Goal: Information Seeking & Learning: Learn about a topic

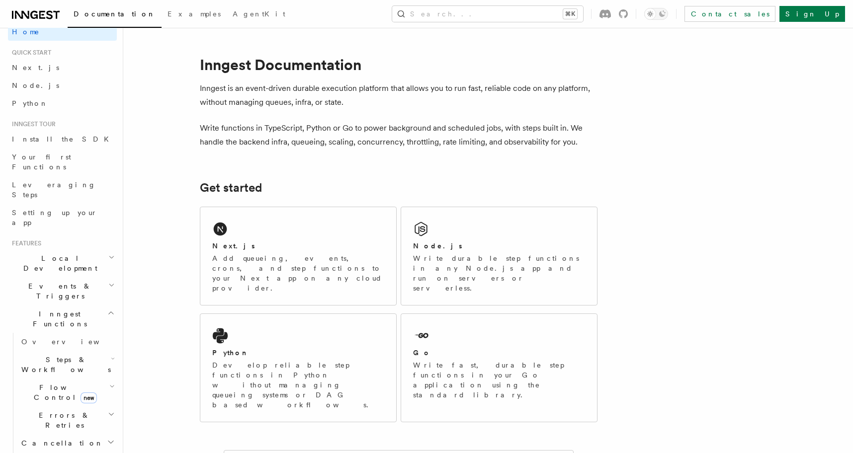
scroll to position [14, 0]
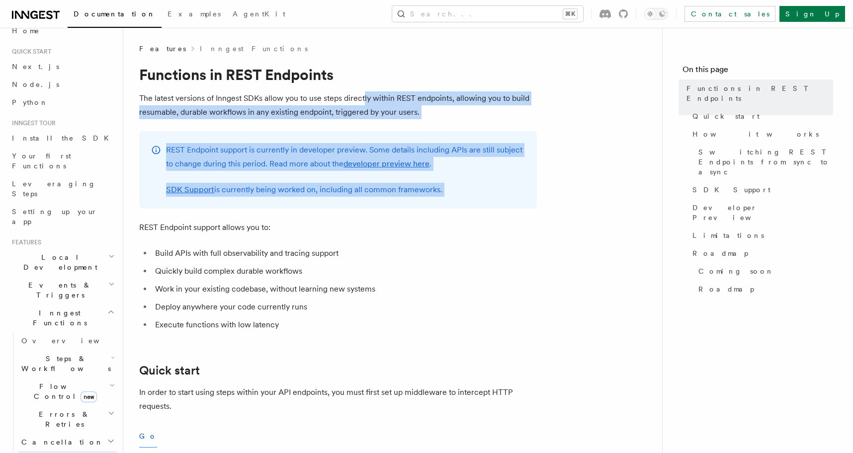
drag, startPoint x: 364, startPoint y: 103, endPoint x: 376, endPoint y: 216, distance: 113.5
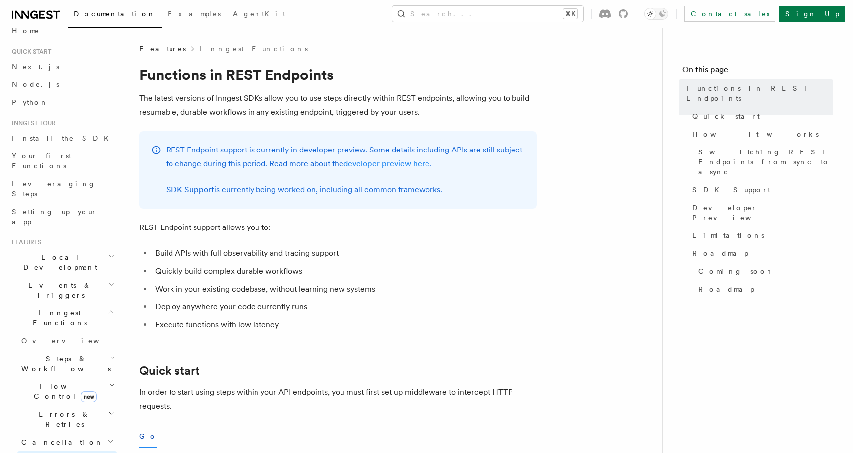
click at [374, 165] on link "developer preview here" at bounding box center [386, 163] width 86 height 9
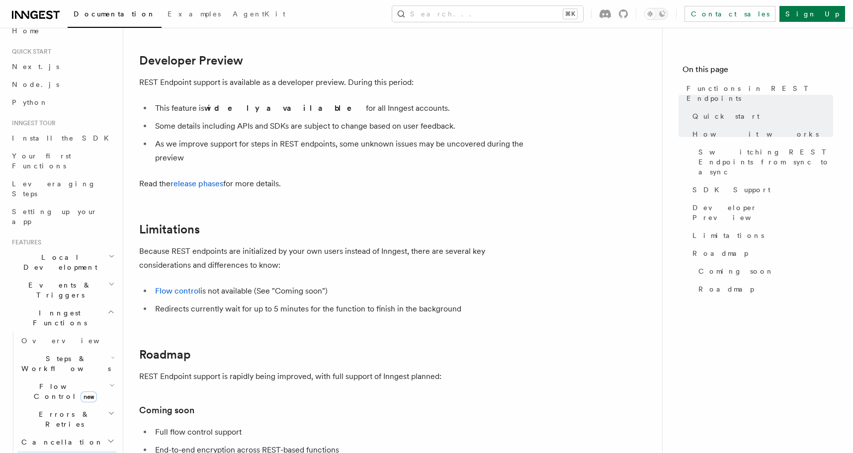
scroll to position [1572, 0]
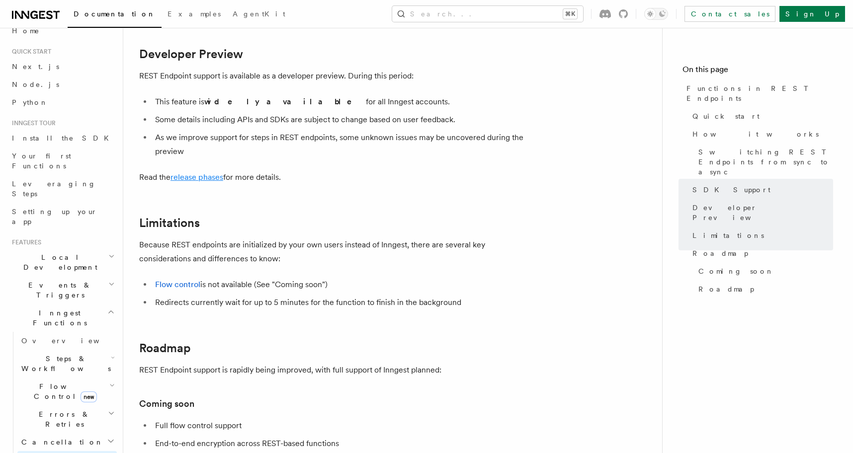
click at [214, 176] on link "release phases" at bounding box center [196, 176] width 53 height 9
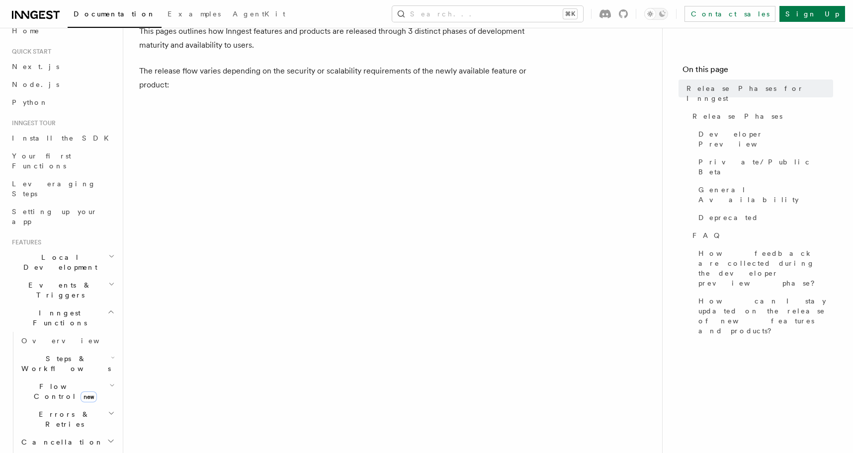
scroll to position [60, 0]
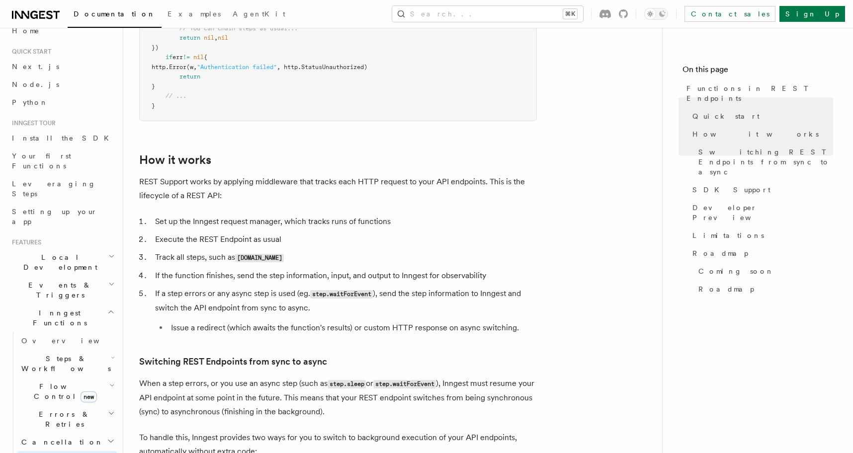
scroll to position [934, 0]
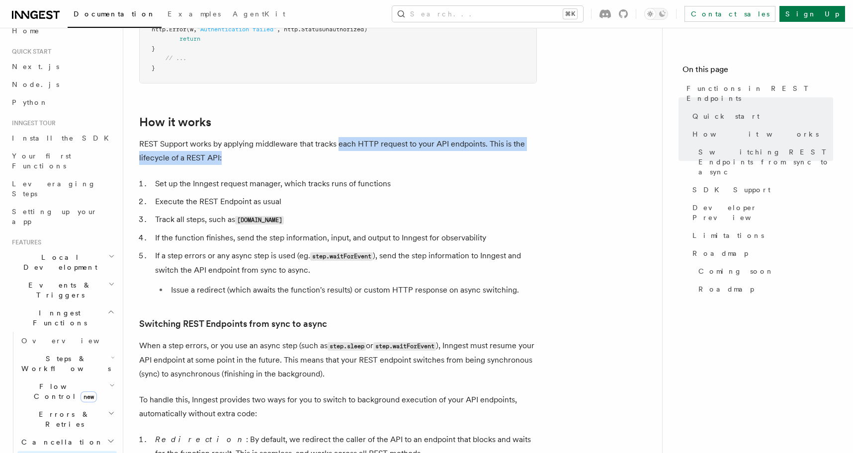
drag, startPoint x: 338, startPoint y: 144, endPoint x: 338, endPoint y: 157, distance: 13.4
click at [338, 157] on p "REST Support works by applying middleware that tracks each HTTP request to your…" at bounding box center [338, 151] width 398 height 28
drag, startPoint x: 338, startPoint y: 157, endPoint x: 332, endPoint y: 141, distance: 17.5
click at [332, 141] on p "REST Support works by applying middleware that tracks each HTTP request to your…" at bounding box center [338, 151] width 398 height 28
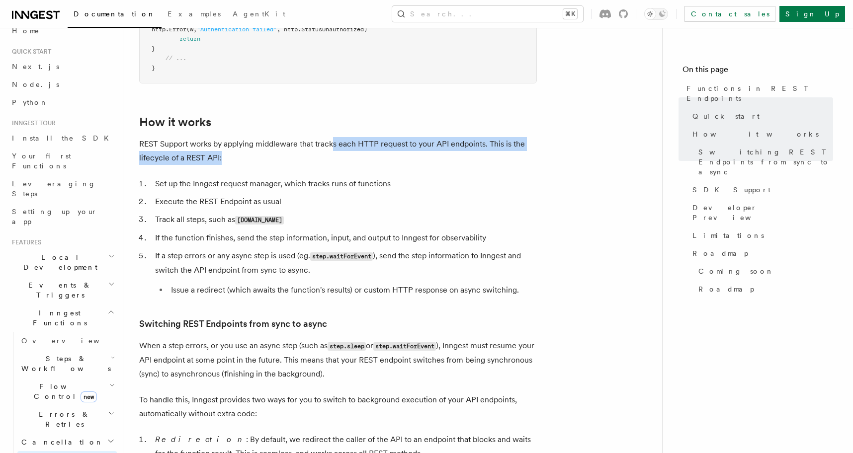
click at [332, 141] on p "REST Support works by applying middleware that tracks each HTTP request to your…" at bounding box center [338, 151] width 398 height 28
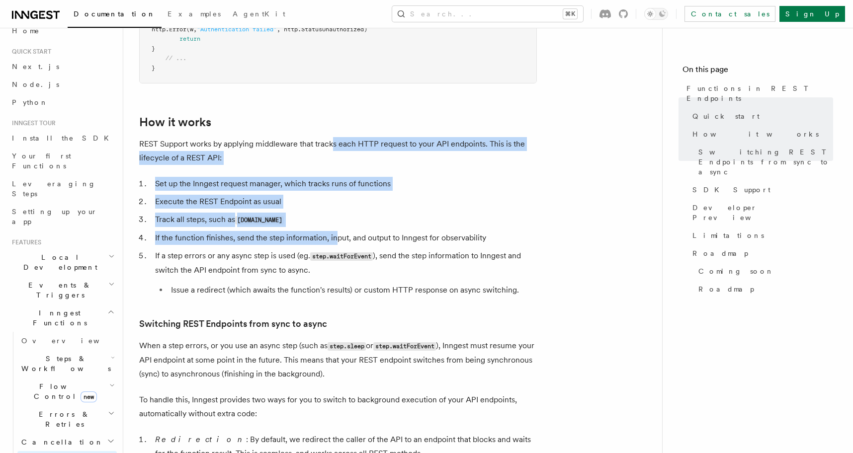
drag, startPoint x: 332, startPoint y: 141, endPoint x: 338, endPoint y: 233, distance: 92.6
click at [338, 233] on article "Features Inngest Functions Functions in REST Endpoints The latest versions of I…" at bounding box center [392, 233] width 507 height 2249
click at [338, 233] on li "If the function finishes, send the step information, input, and output to Innge…" at bounding box center [344, 238] width 385 height 14
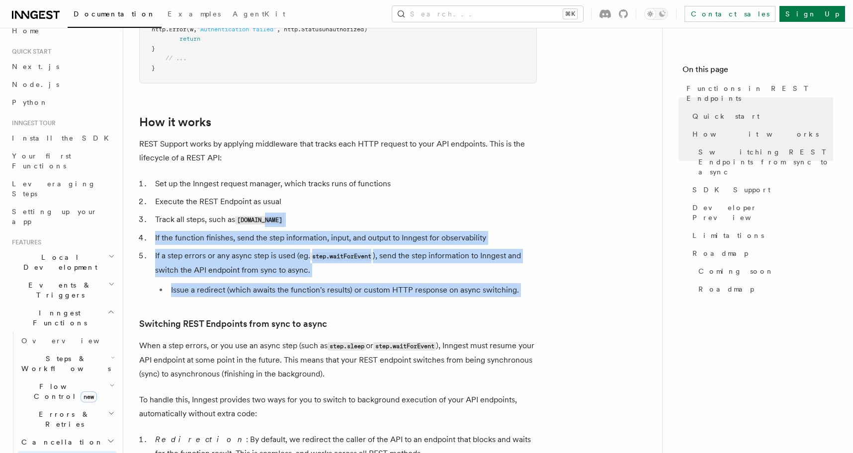
drag, startPoint x: 337, startPoint y: 218, endPoint x: 332, endPoint y: 301, distance: 83.1
click at [332, 301] on article "Features Inngest Functions Functions in REST Endpoints The latest versions of I…" at bounding box center [392, 233] width 507 height 2249
drag, startPoint x: 332, startPoint y: 301, endPoint x: 330, endPoint y: 199, distance: 102.4
click at [330, 199] on article "Features Inngest Functions Functions in REST Endpoints The latest versions of I…" at bounding box center [392, 233] width 507 height 2249
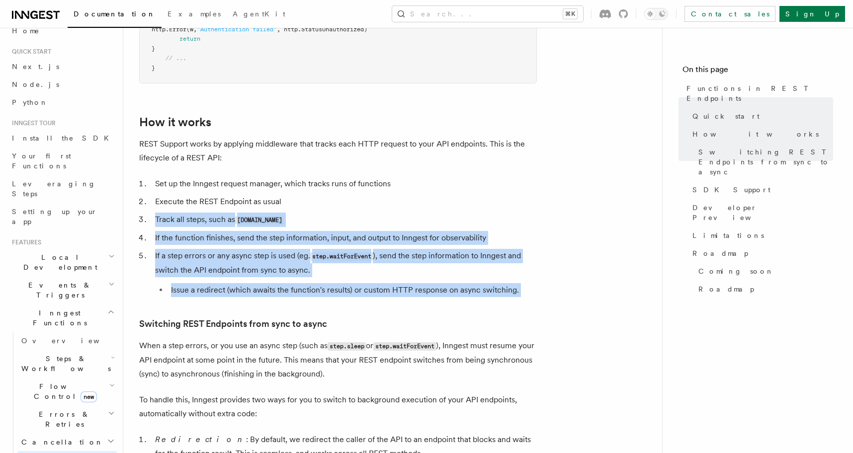
click at [330, 199] on li "Execute the REST Endpoint as usual" at bounding box center [344, 202] width 385 height 14
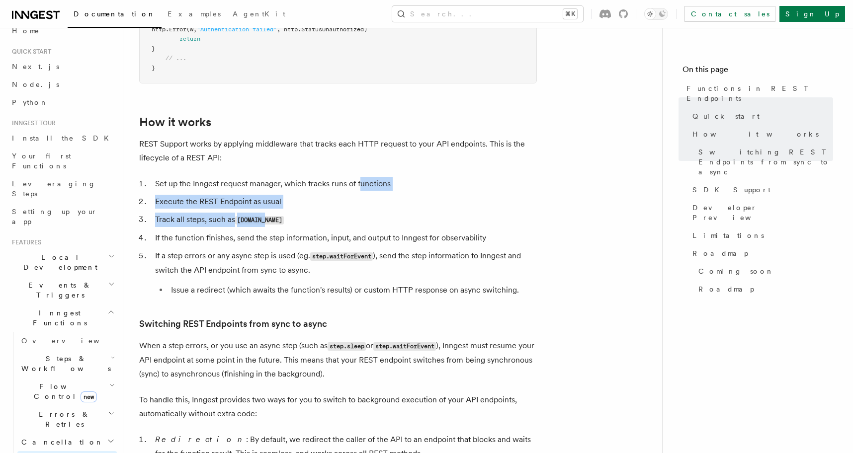
drag, startPoint x: 359, startPoint y: 182, endPoint x: 358, endPoint y: 227, distance: 45.2
click at [358, 227] on ol "Set up the Inngest request manager, which tracks runs of functions Execute the …" at bounding box center [338, 237] width 398 height 120
click at [358, 227] on li "Track all steps, such as [DOMAIN_NAME]" at bounding box center [344, 220] width 385 height 14
drag, startPoint x: 344, startPoint y: 219, endPoint x: 347, endPoint y: 178, distance: 40.9
click at [347, 178] on ol "Set up the Inngest request manager, which tracks runs of functions Execute the …" at bounding box center [338, 237] width 398 height 120
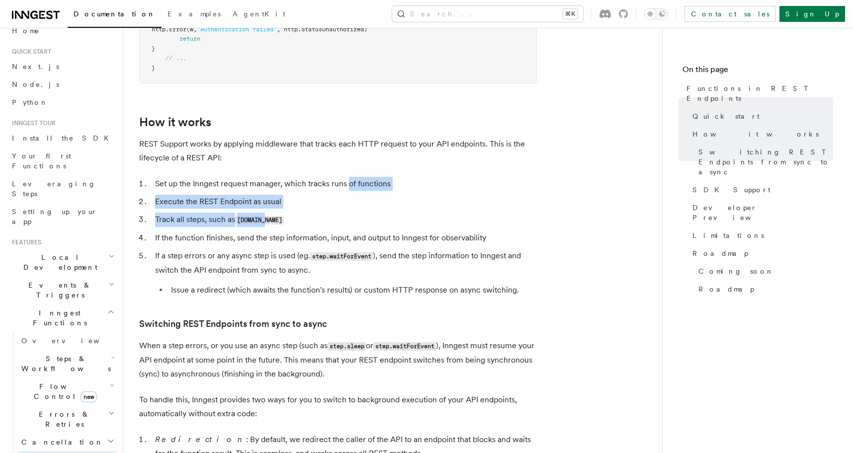
click at [347, 178] on li "Set up the Inngest request manager, which tracks runs of functions" at bounding box center [344, 184] width 385 height 14
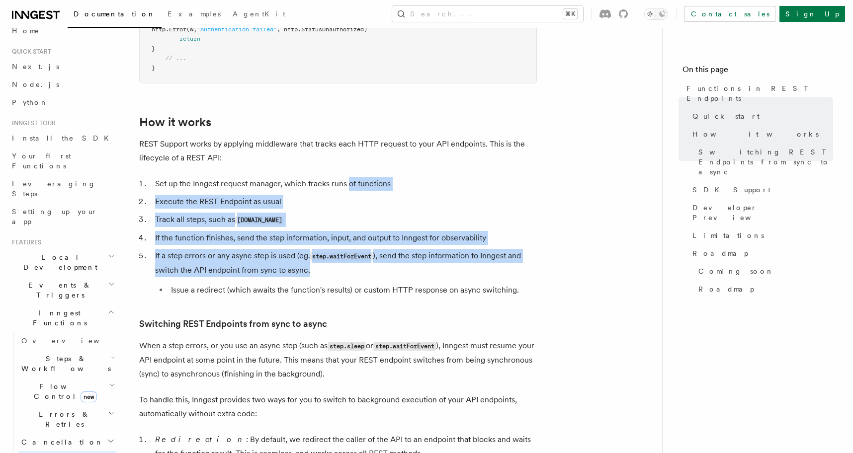
drag, startPoint x: 349, startPoint y: 184, endPoint x: 356, endPoint y: 274, distance: 90.2
click at [356, 274] on ol "Set up the Inngest request manager, which tracks runs of functions Execute the …" at bounding box center [338, 237] width 398 height 120
click at [356, 274] on li "If a step errors or any async step is used (eg. step.waitForEvent ), send the s…" at bounding box center [344, 273] width 385 height 48
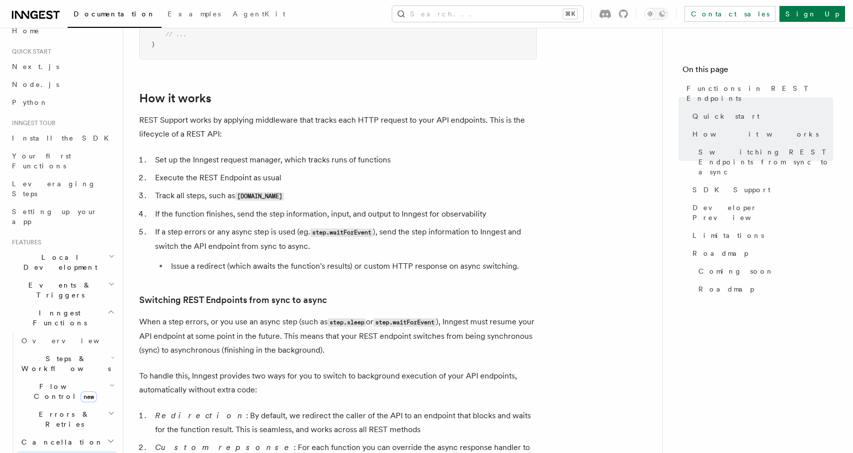
scroll to position [963, 0]
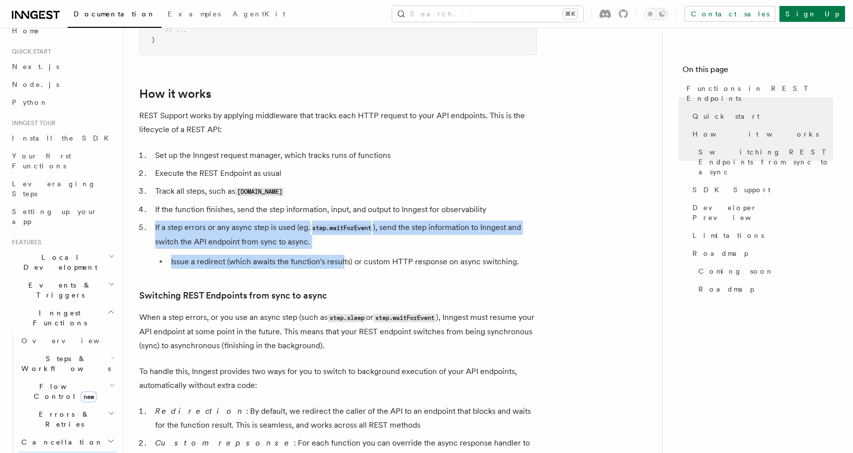
drag, startPoint x: 342, startPoint y: 265, endPoint x: 345, endPoint y: 220, distance: 45.8
click at [345, 220] on ol "Set up the Inngest request manager, which tracks runs of functions Execute the …" at bounding box center [338, 209] width 398 height 120
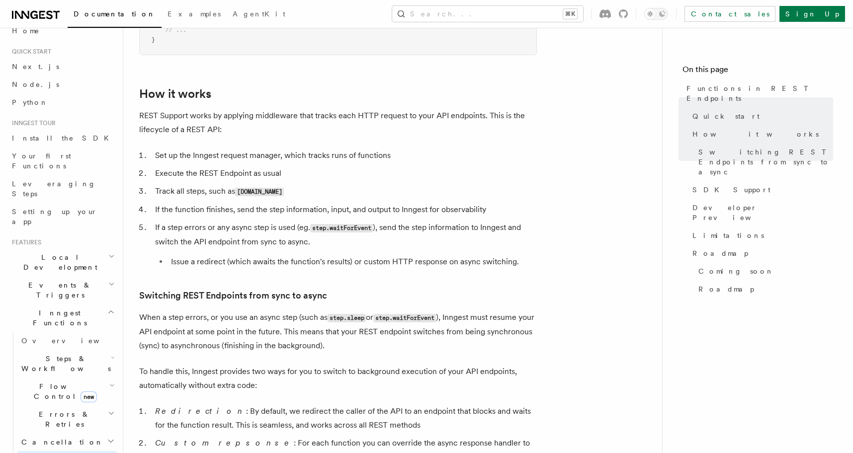
scroll to position [967, 0]
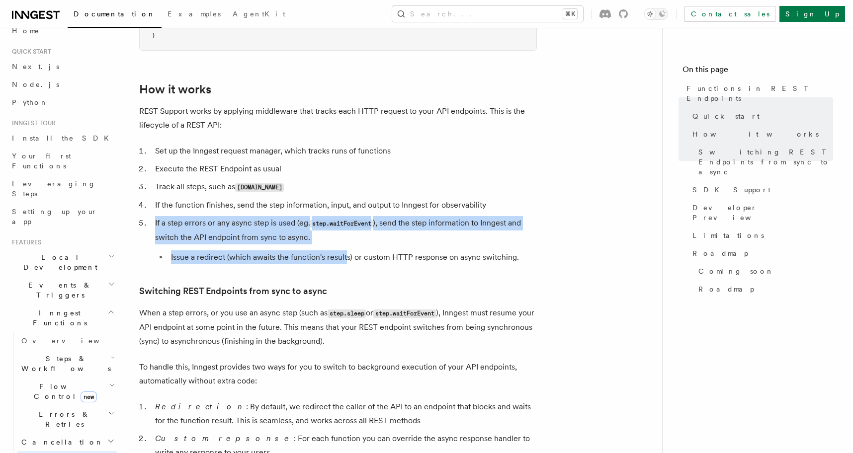
drag, startPoint x: 344, startPoint y: 217, endPoint x: 344, endPoint y: 263, distance: 46.2
click at [344, 263] on li "If a step errors or any async step is used (eg. step.waitForEvent ), send the s…" at bounding box center [344, 240] width 385 height 48
click at [344, 263] on li "Issue a redirect (which awaits the function's results) or custom HTTP response …" at bounding box center [352, 257] width 369 height 14
drag, startPoint x: 343, startPoint y: 261, endPoint x: 339, endPoint y: 230, distance: 31.1
click at [339, 230] on li "If a step errors or any async step is used (eg. step.waitForEvent ), send the s…" at bounding box center [344, 240] width 385 height 48
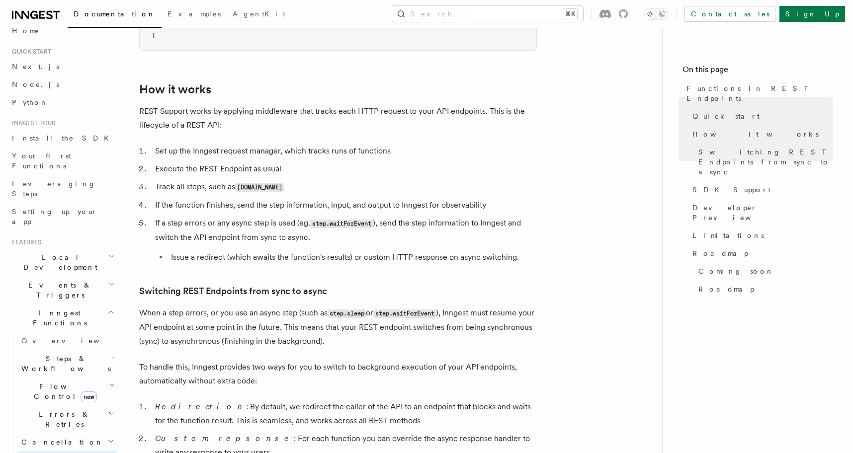
click at [339, 230] on li "If a step errors or any async step is used (eg. step.waitForEvent ), send the s…" at bounding box center [344, 240] width 385 height 48
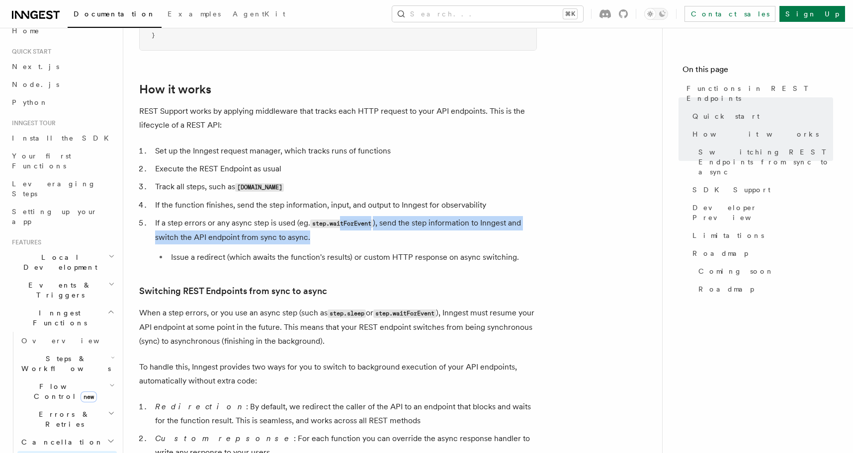
drag, startPoint x: 343, startPoint y: 220, endPoint x: 343, endPoint y: 234, distance: 13.4
click at [343, 234] on li "If a step errors or any async step is used (eg. step.waitForEvent ), send the s…" at bounding box center [344, 240] width 385 height 48
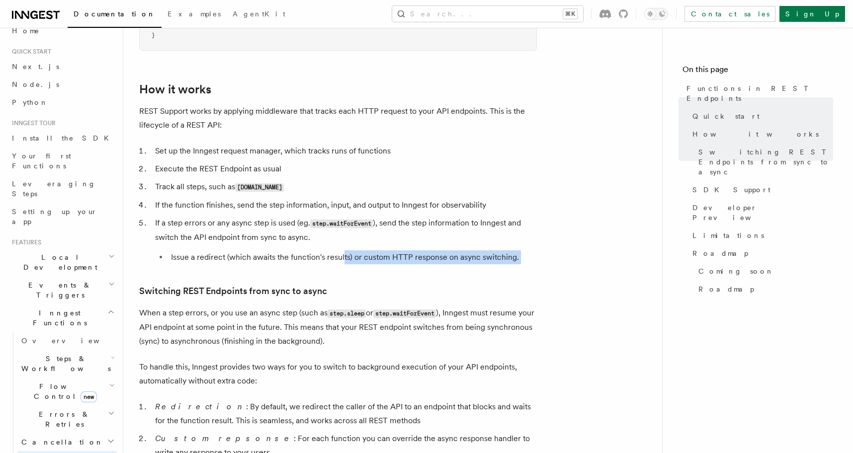
drag, startPoint x: 342, startPoint y: 254, endPoint x: 343, endPoint y: 265, distance: 11.0
click at [343, 265] on article "Features Inngest Functions Functions in REST Endpoints The latest versions of I…" at bounding box center [392, 201] width 507 height 2249
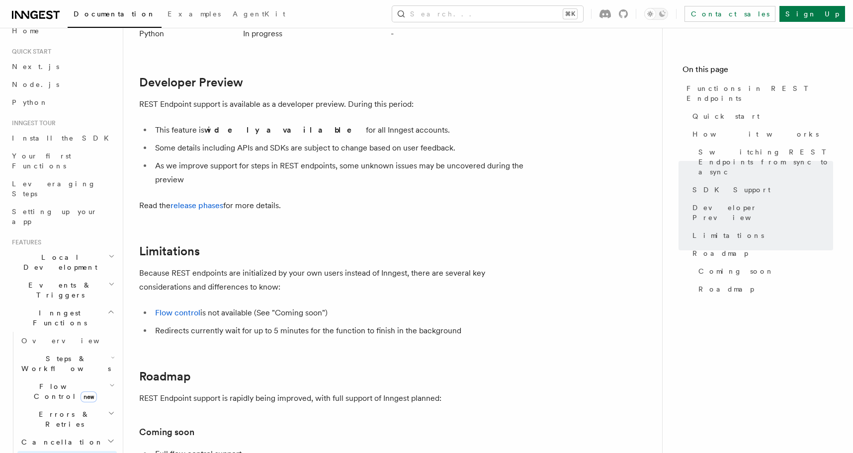
scroll to position [1558, 0]
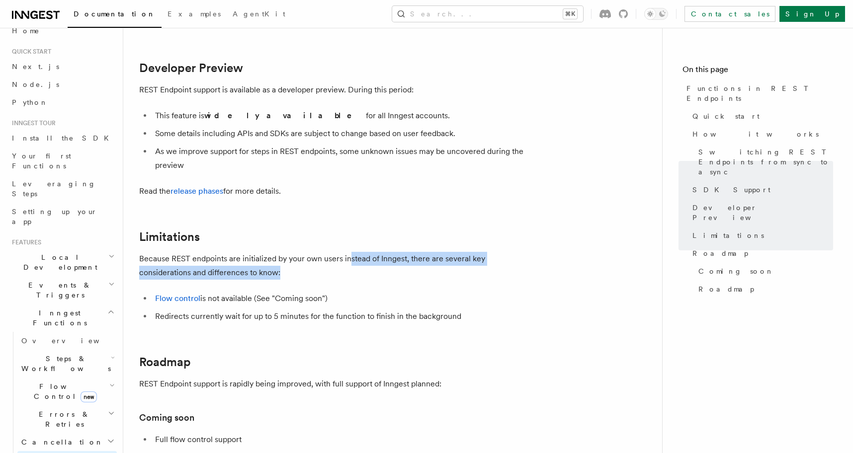
drag, startPoint x: 348, startPoint y: 257, endPoint x: 352, endPoint y: 288, distance: 31.1
drag, startPoint x: 350, startPoint y: 275, endPoint x: 347, endPoint y: 249, distance: 25.5
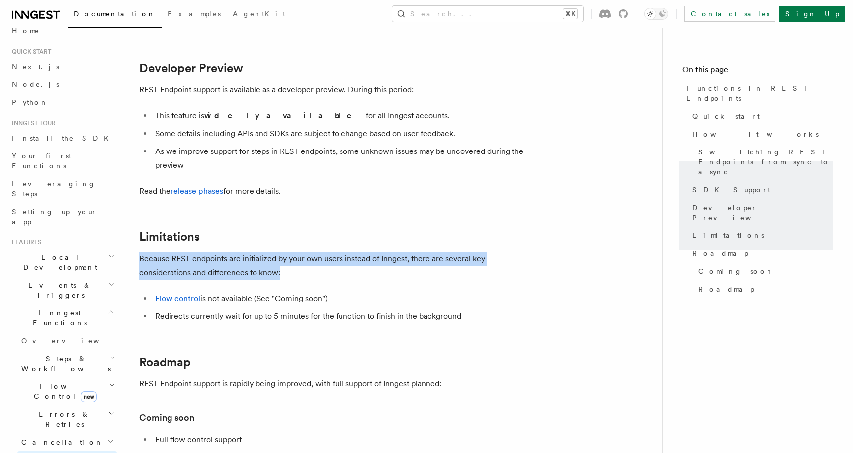
drag, startPoint x: 347, startPoint y: 249, endPoint x: 354, endPoint y: 289, distance: 40.4
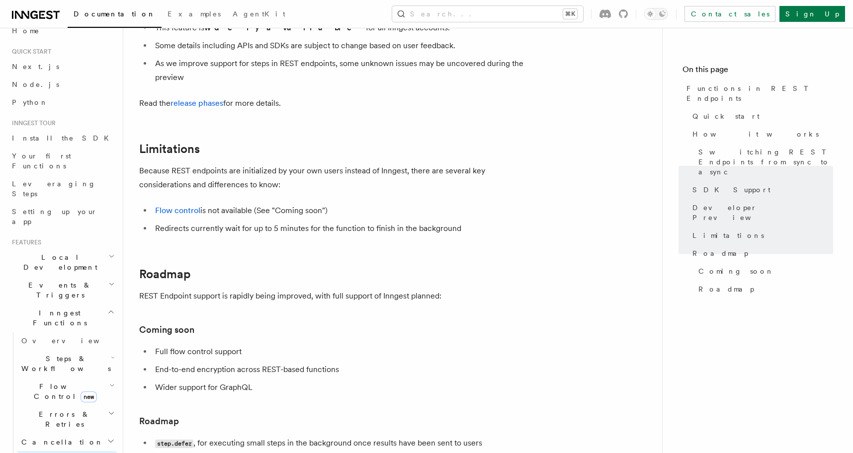
scroll to position [1647, 0]
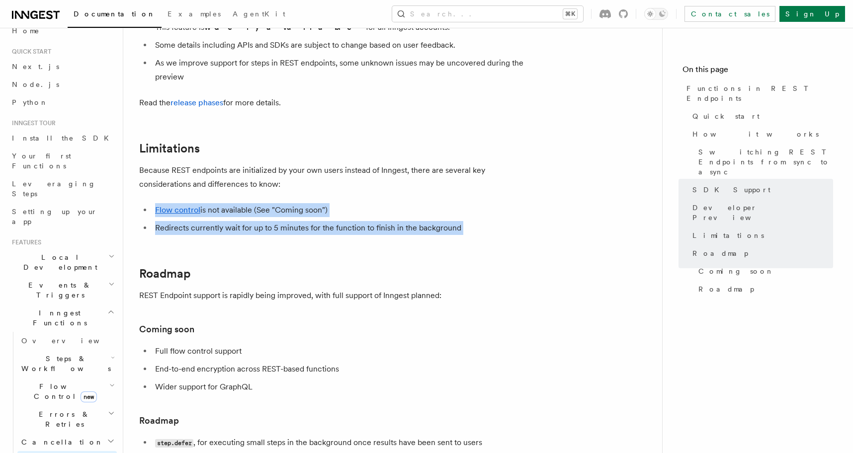
drag, startPoint x: 356, startPoint y: 240, endPoint x: 352, endPoint y: 193, distance: 47.3
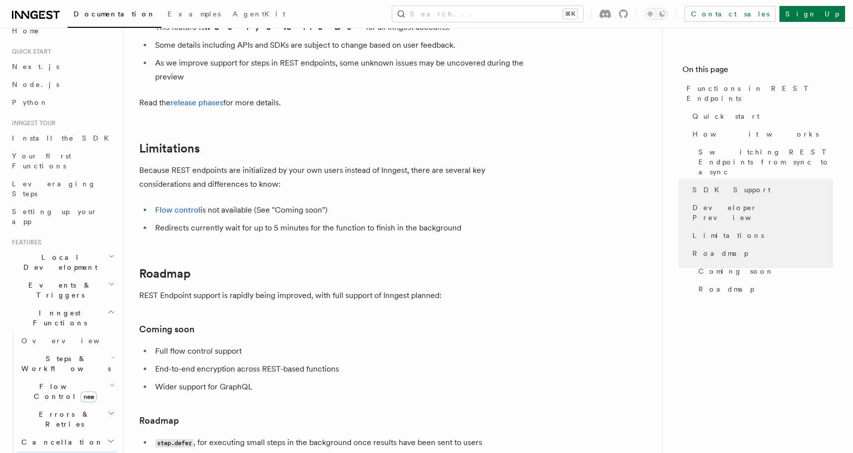
click at [352, 191] on p "Because REST endpoints are initialized by your own users instead of Inngest, th…" at bounding box center [338, 178] width 398 height 28
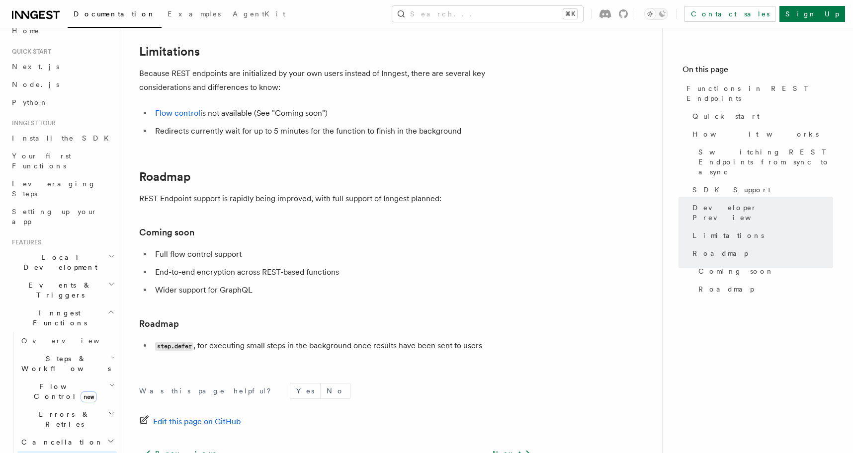
scroll to position [1720, 0]
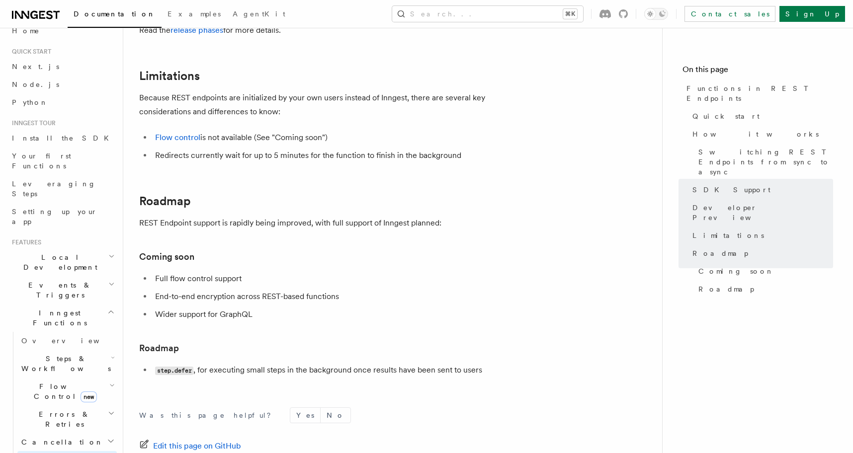
click at [334, 309] on li "Wider support for GraphQL" at bounding box center [344, 315] width 385 height 14
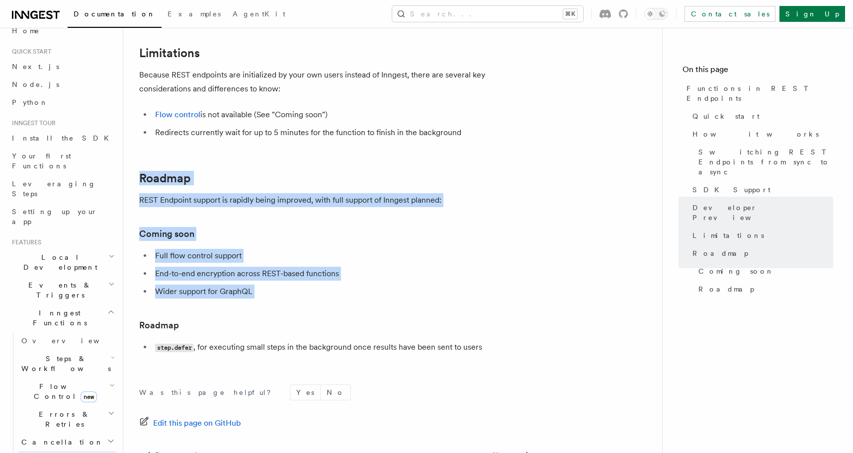
drag, startPoint x: 366, startPoint y: 315, endPoint x: 365, endPoint y: 165, distance: 149.1
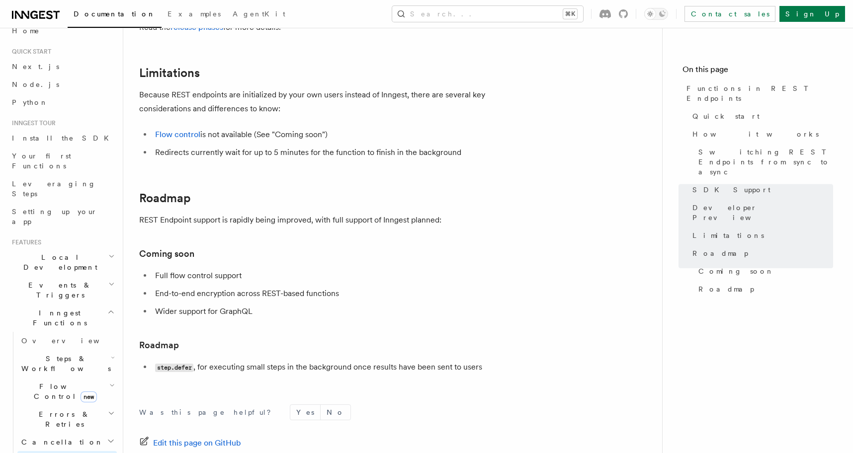
scroll to position [1721, 0]
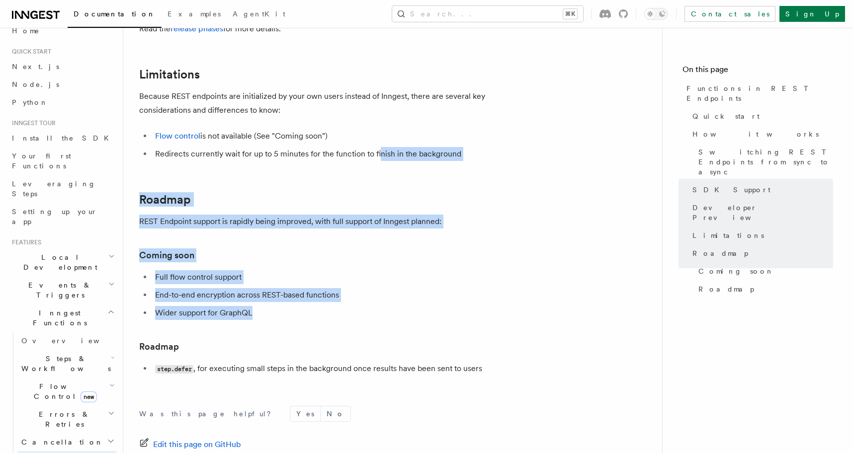
drag, startPoint x: 378, startPoint y: 150, endPoint x: 396, endPoint y: 311, distance: 162.0
click at [396, 311] on li "Wider support for GraphQL" at bounding box center [344, 313] width 385 height 14
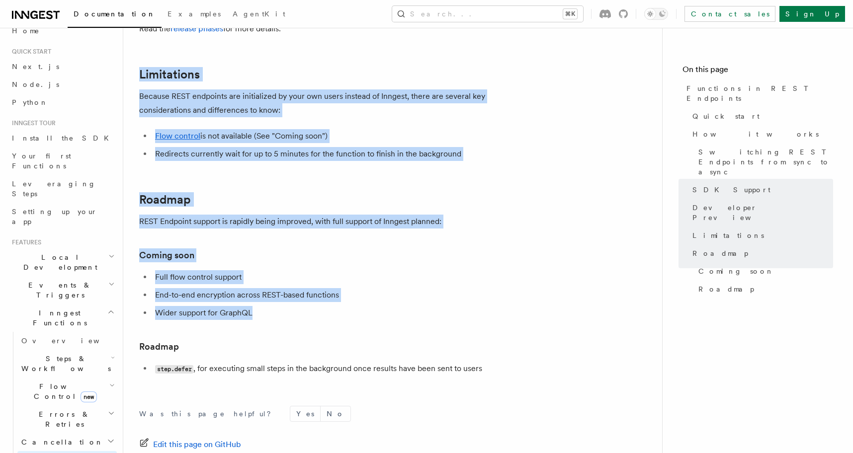
drag, startPoint x: 396, startPoint y: 311, endPoint x: 406, endPoint y: 37, distance: 274.0
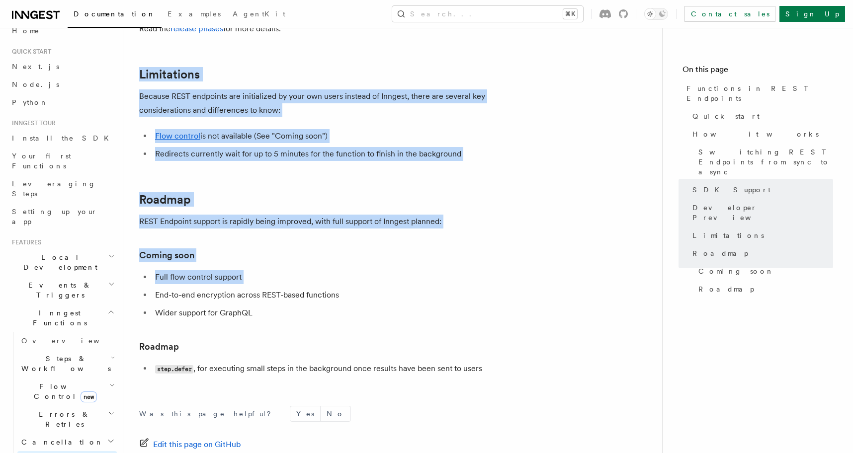
drag, startPoint x: 394, startPoint y: 43, endPoint x: 429, endPoint y: 287, distance: 246.1
click at [429, 287] on ul "Full flow control support End-to-end encryption across REST-based functions Wid…" at bounding box center [338, 295] width 398 height 50
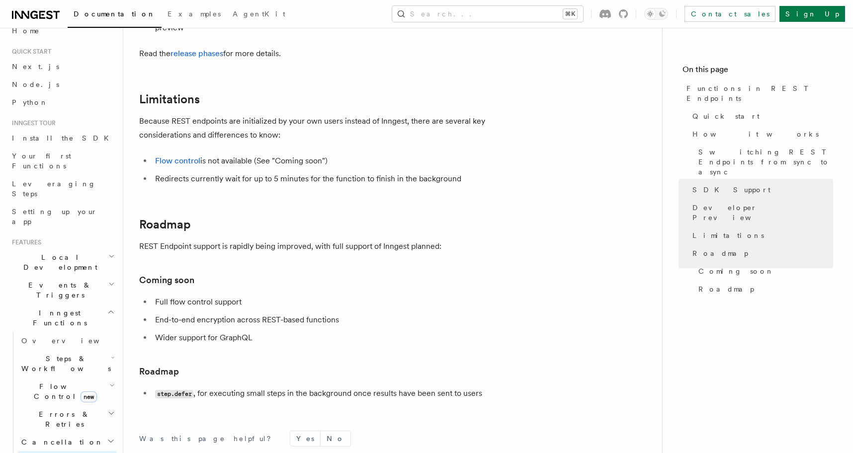
scroll to position [1694, 0]
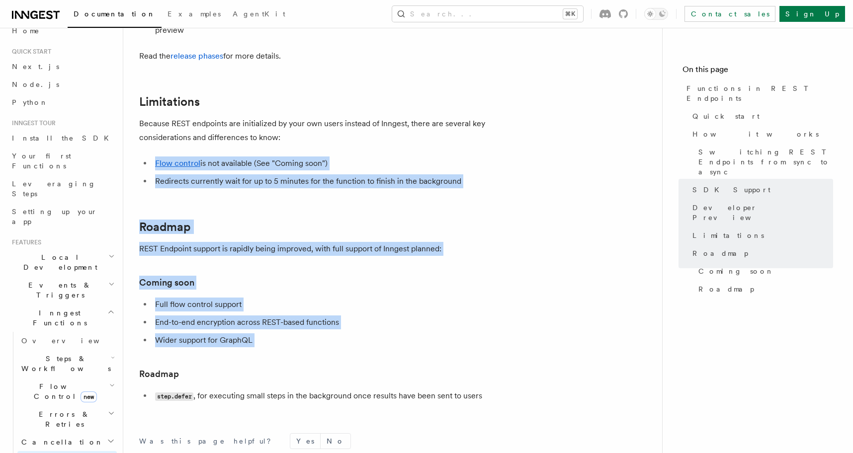
drag, startPoint x: 384, startPoint y: 359, endPoint x: 364, endPoint y: 157, distance: 203.2
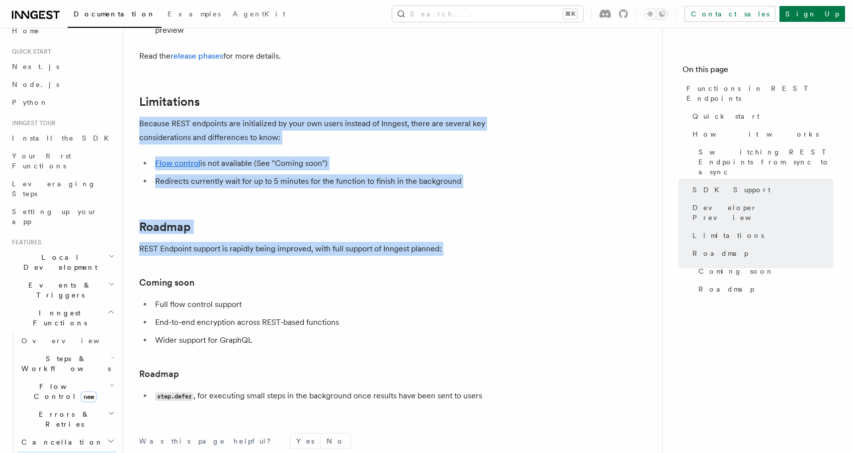
drag, startPoint x: 371, startPoint y: 101, endPoint x: 377, endPoint y: 258, distance: 157.1
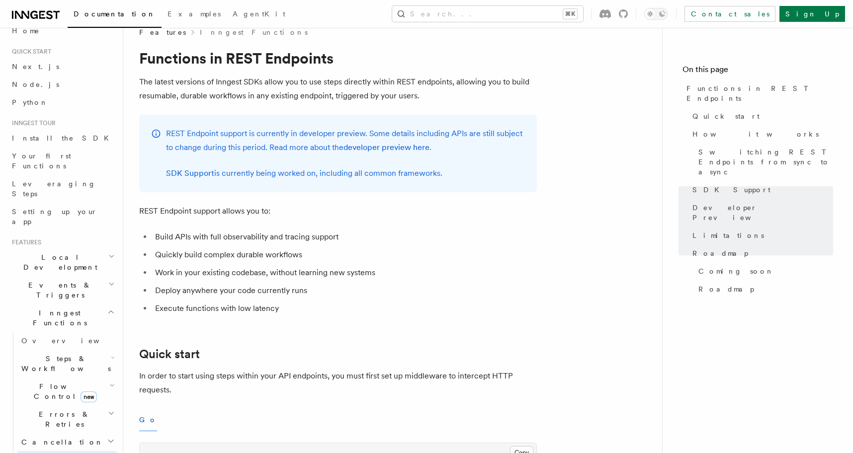
scroll to position [0, 0]
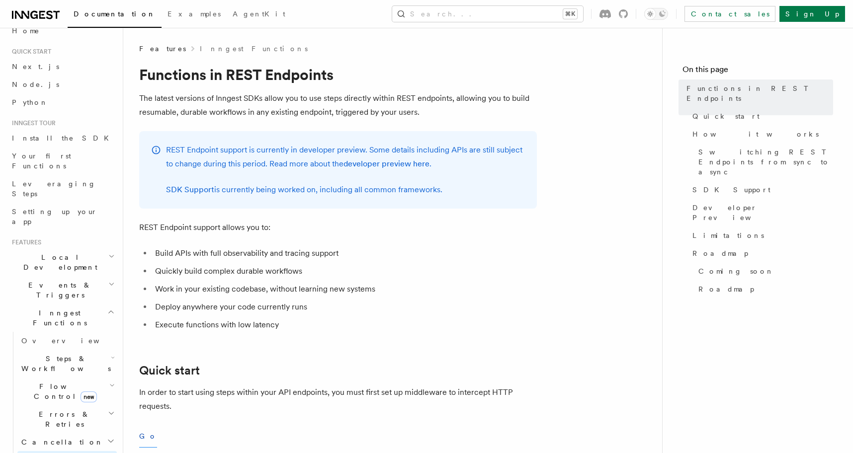
click at [394, 280] on ul "Build APIs with full observability and tracing support Quickly build complex du…" at bounding box center [338, 288] width 398 height 85
